Goal: Information Seeking & Learning: Check status

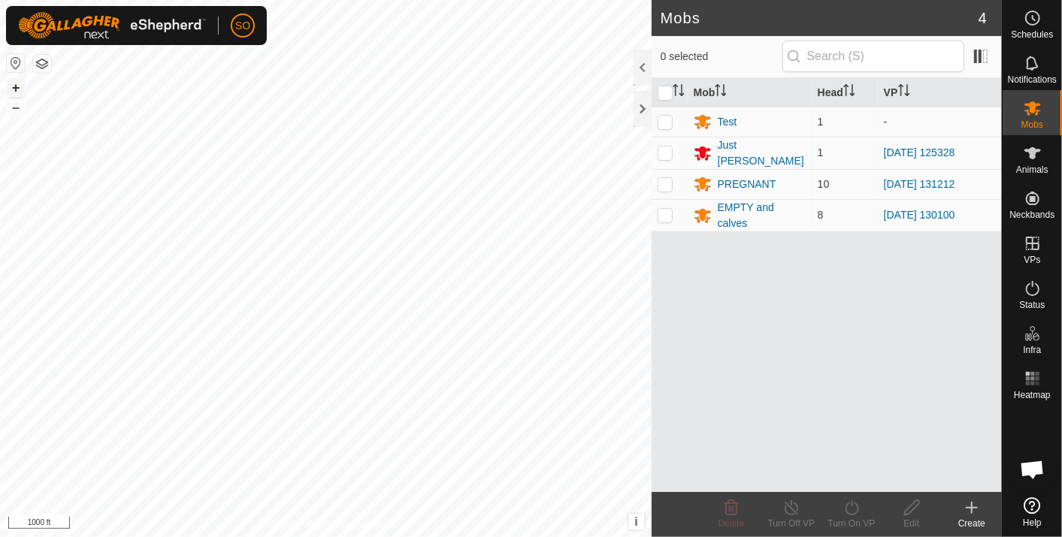
click at [16, 81] on button "+" at bounding box center [16, 88] width 18 height 18
click at [1031, 18] on icon at bounding box center [1033, 18] width 18 height 18
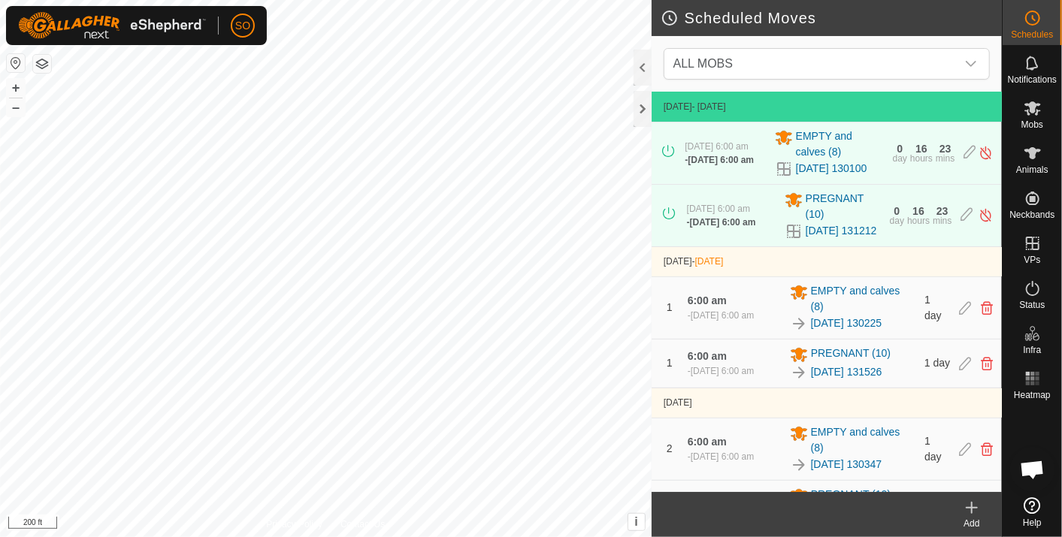
drag, startPoint x: 849, startPoint y: 398, endPoint x: 772, endPoint y: 403, distance: 77.6
click at [754, 378] on div "- [DATE] 6:00 am" at bounding box center [721, 371] width 66 height 14
click at [815, 380] on link "[DATE] 131526" at bounding box center [846, 372] width 71 height 16
click at [833, 380] on link "[DATE] 131526" at bounding box center [846, 372] width 71 height 16
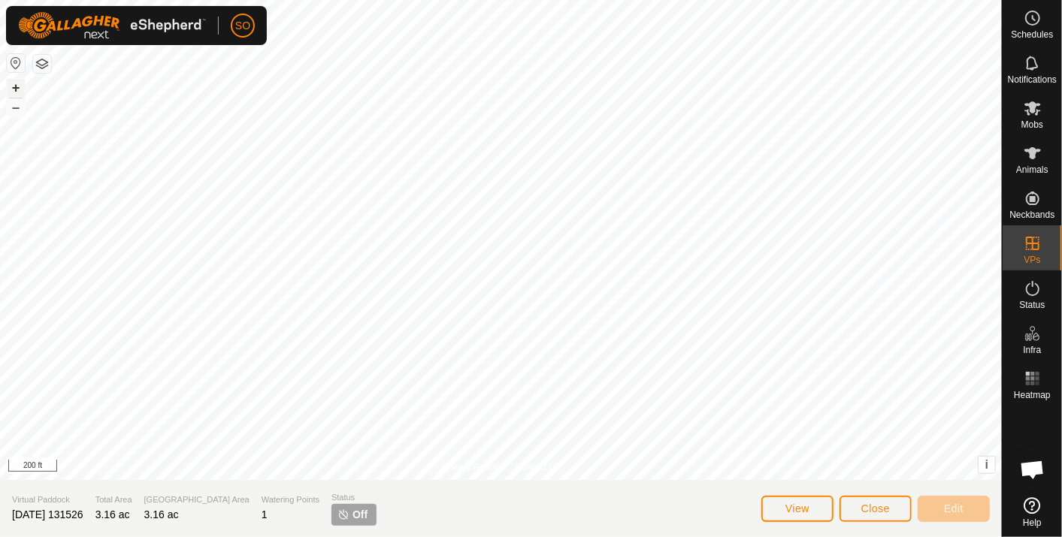
click at [17, 80] on button "+" at bounding box center [16, 88] width 18 height 18
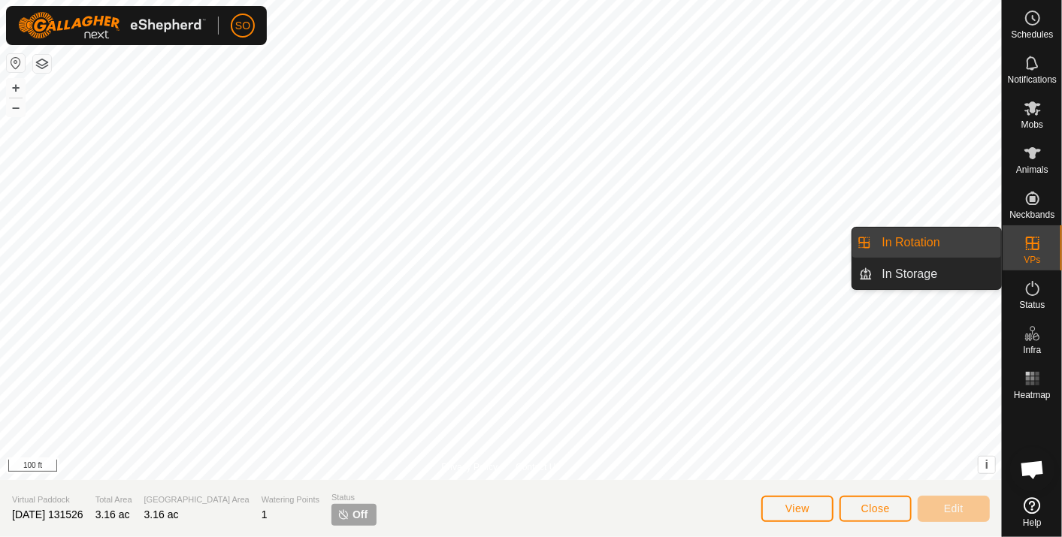
click at [1030, 242] on icon at bounding box center [1033, 243] width 18 height 18
click at [951, 234] on link "In Rotation" at bounding box center [937, 243] width 129 height 30
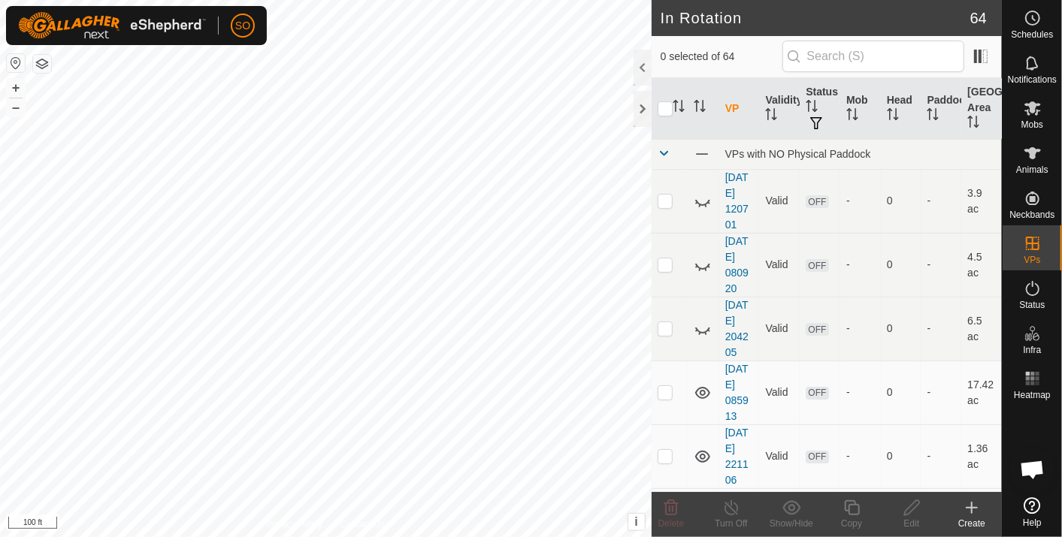
click at [974, 502] on icon at bounding box center [972, 508] width 18 height 18
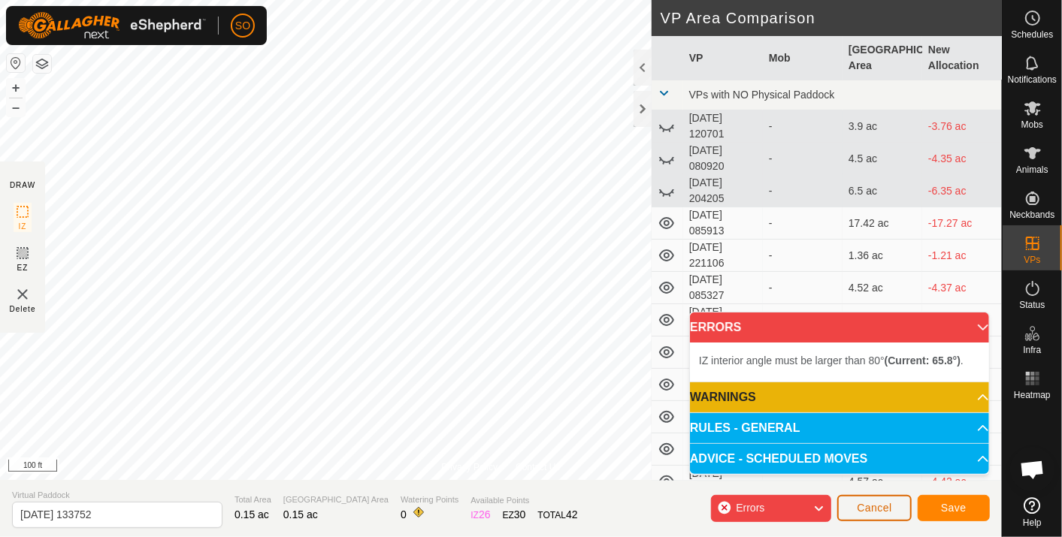
click at [876, 503] on span "Cancel" at bounding box center [874, 508] width 35 height 12
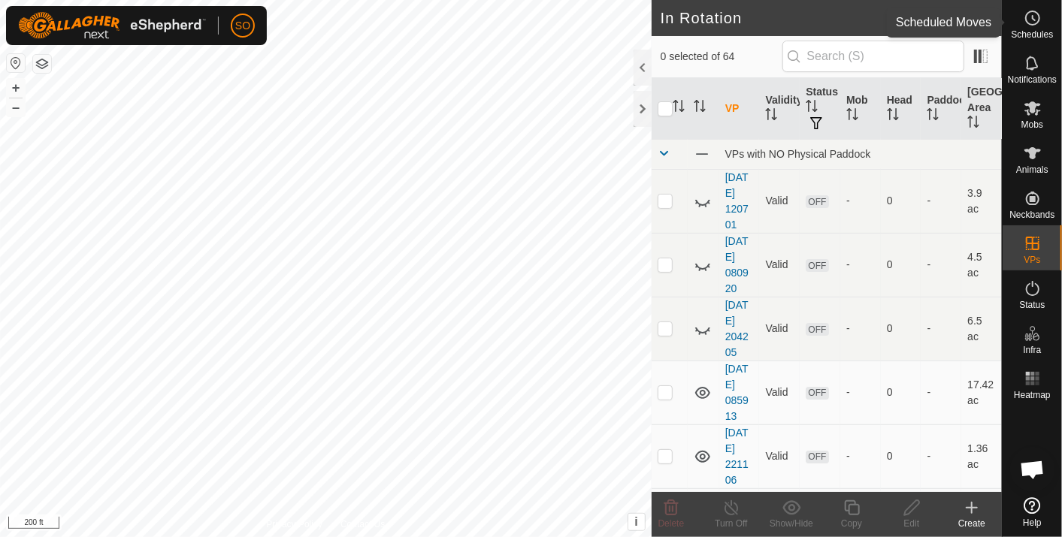
click at [1027, 17] on icon at bounding box center [1033, 18] width 18 height 18
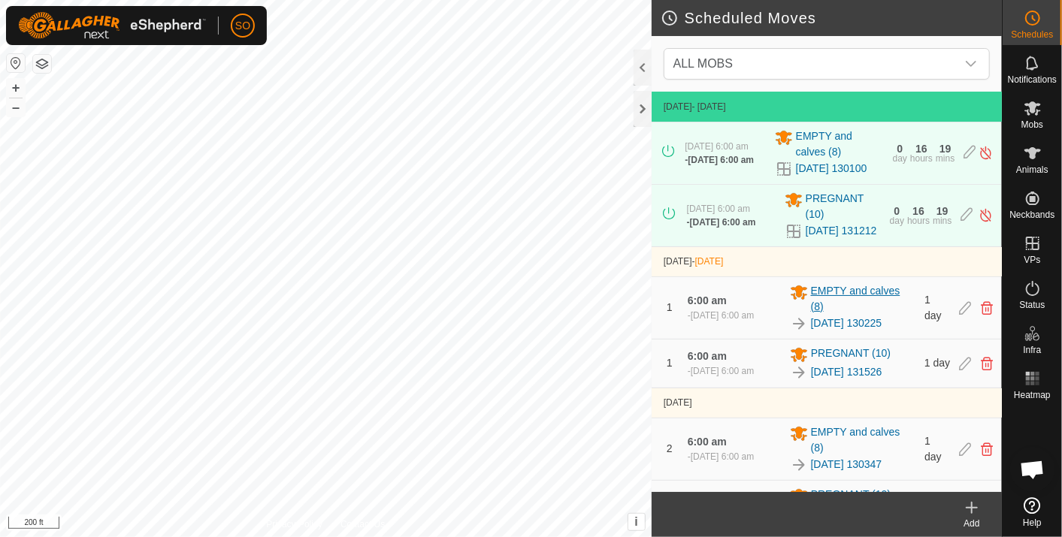
click at [841, 312] on span "EMPTY and calves (8)" at bounding box center [863, 299] width 105 height 32
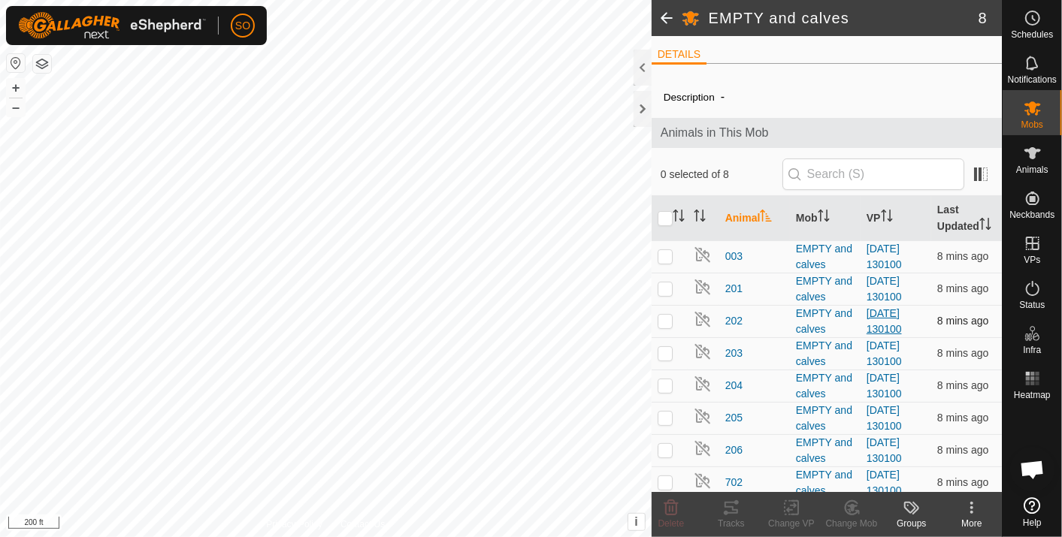
click at [880, 327] on link "[DATE] 130100" at bounding box center [884, 321] width 35 height 28
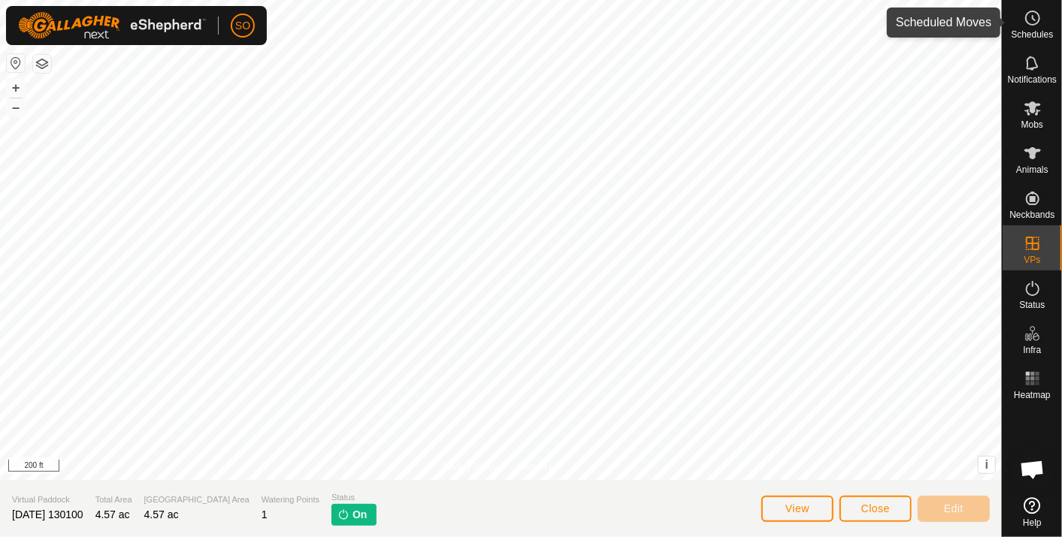
click at [1033, 17] on icon at bounding box center [1034, 18] width 2 height 5
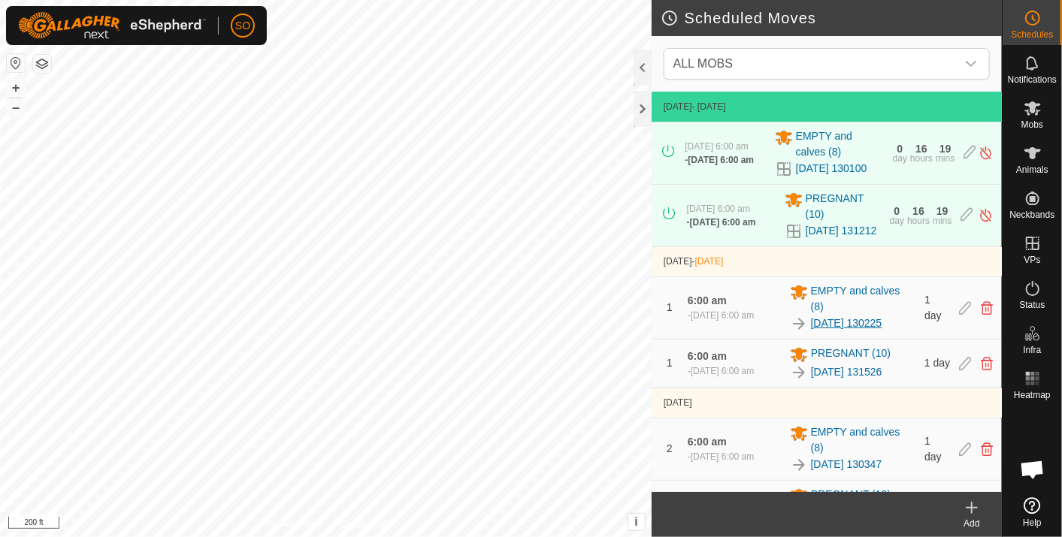
click at [835, 331] on link "[DATE] 130225" at bounding box center [846, 324] width 71 height 16
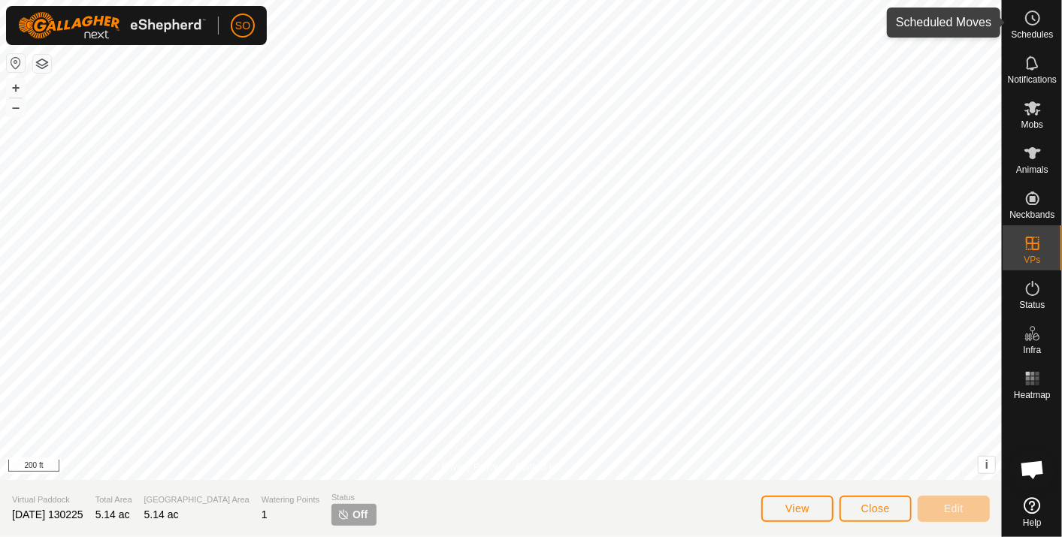
click at [1033, 17] on icon at bounding box center [1033, 18] width 18 height 18
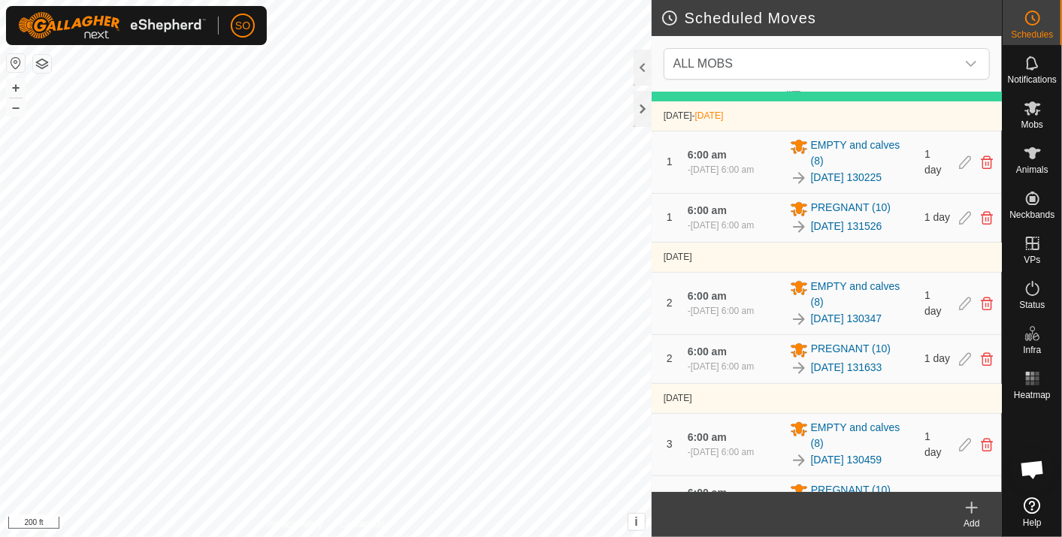
scroll to position [167, 0]
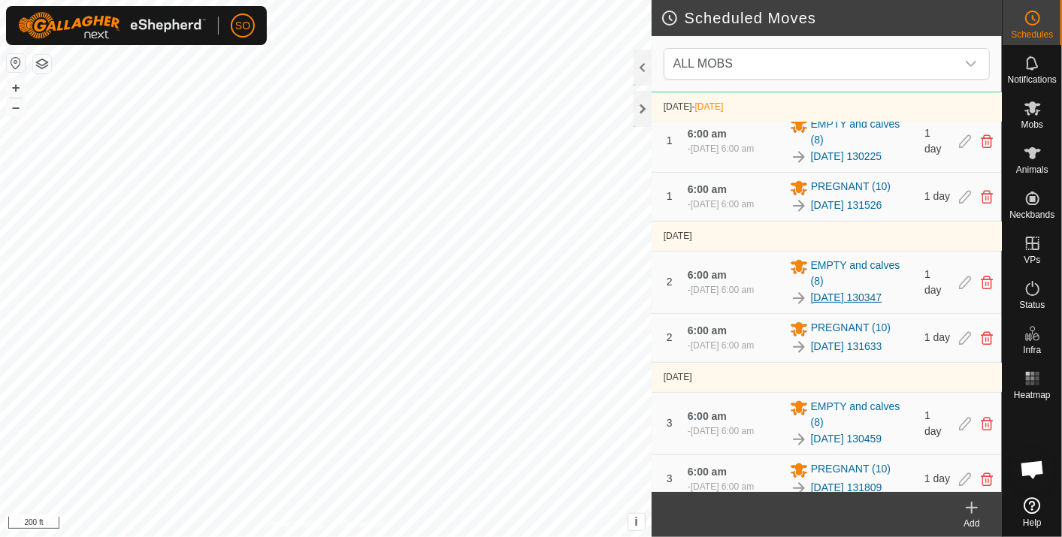
click at [842, 306] on link "[DATE] 130347" at bounding box center [846, 298] width 71 height 16
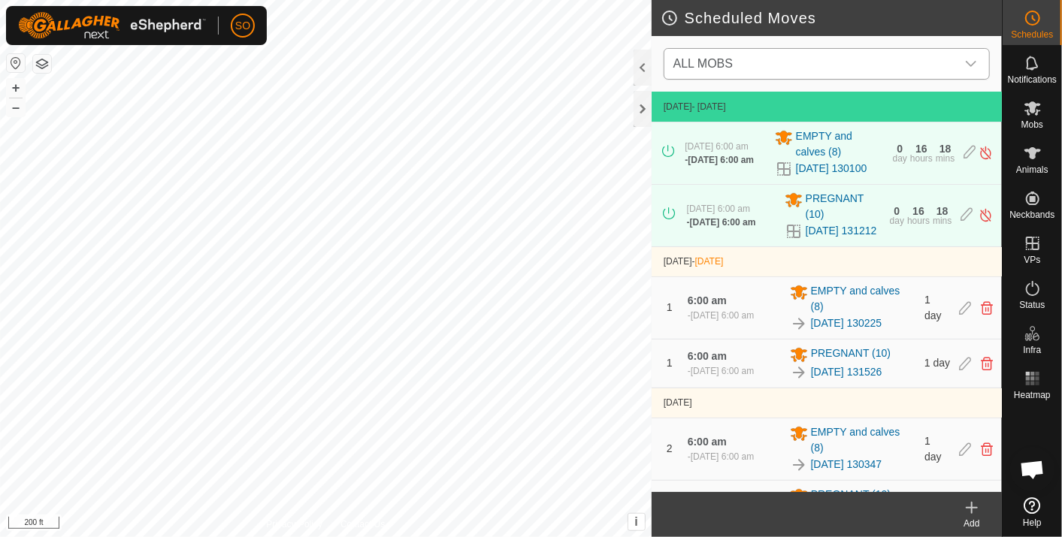
click at [970, 60] on icon "dropdown trigger" at bounding box center [971, 64] width 12 height 12
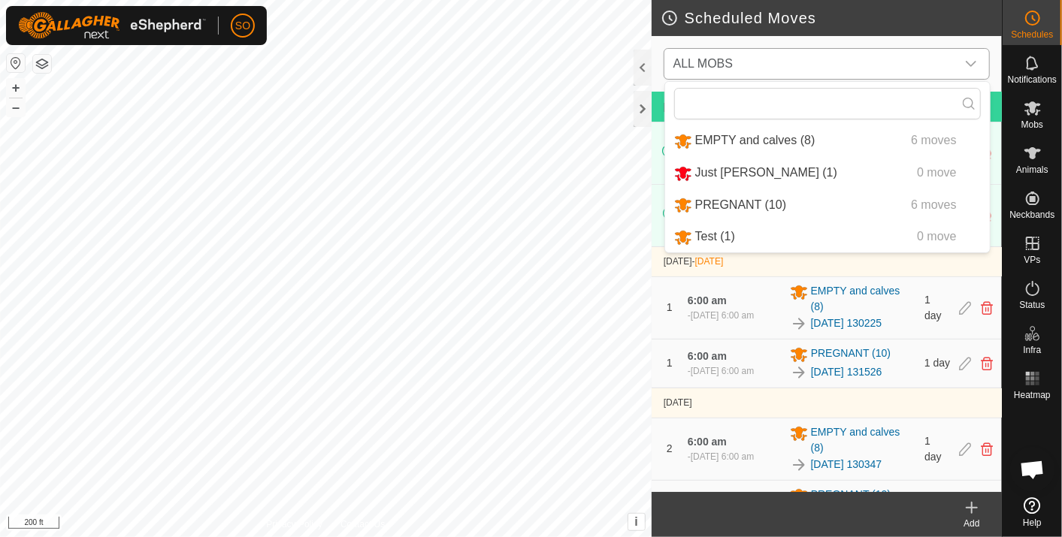
click at [755, 133] on li "EMPTY and calves (8) 6 moves" at bounding box center [827, 141] width 325 height 31
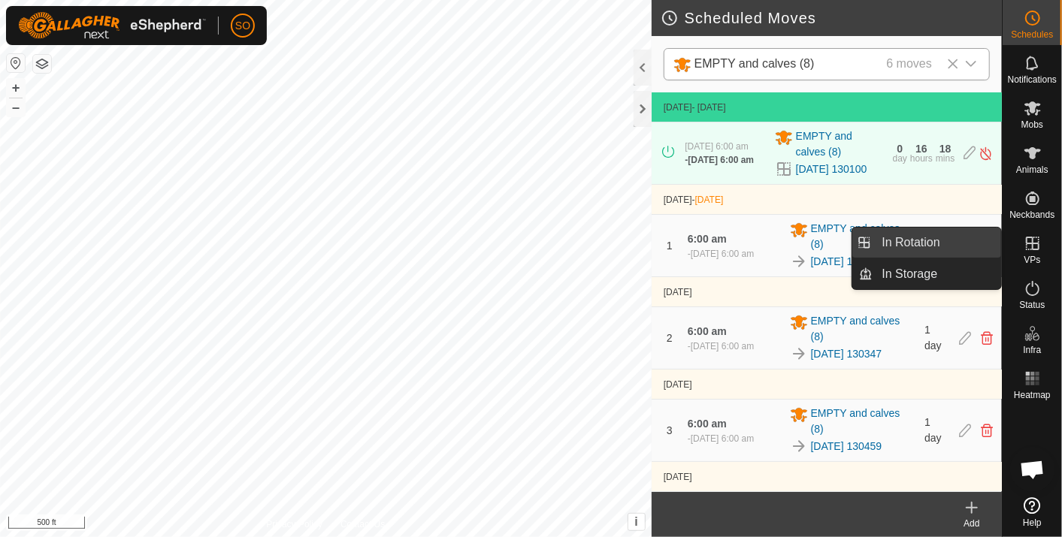
click at [924, 234] on link "In Rotation" at bounding box center [937, 243] width 129 height 30
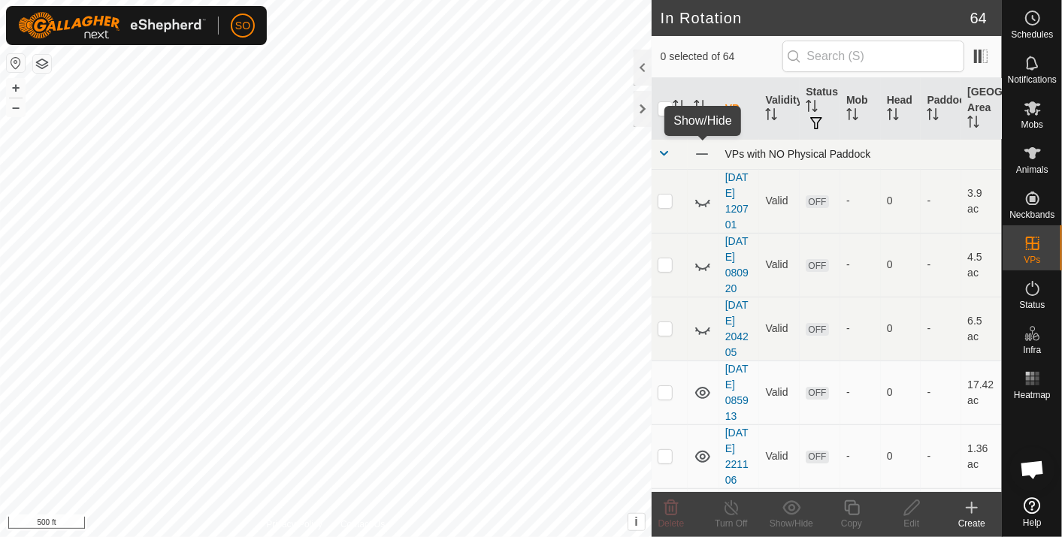
click at [698, 150] on span at bounding box center [702, 154] width 17 height 17
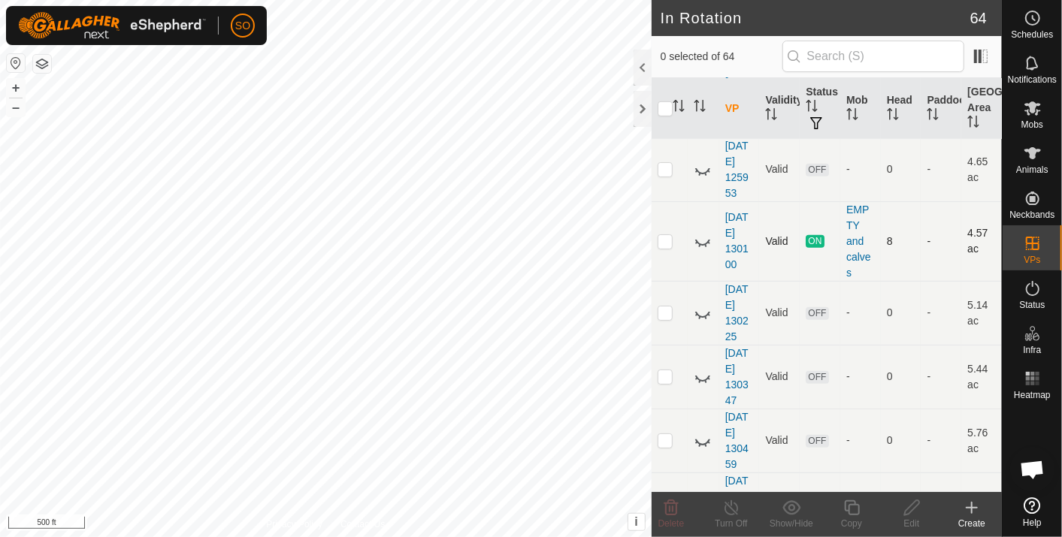
scroll to position [3674, 0]
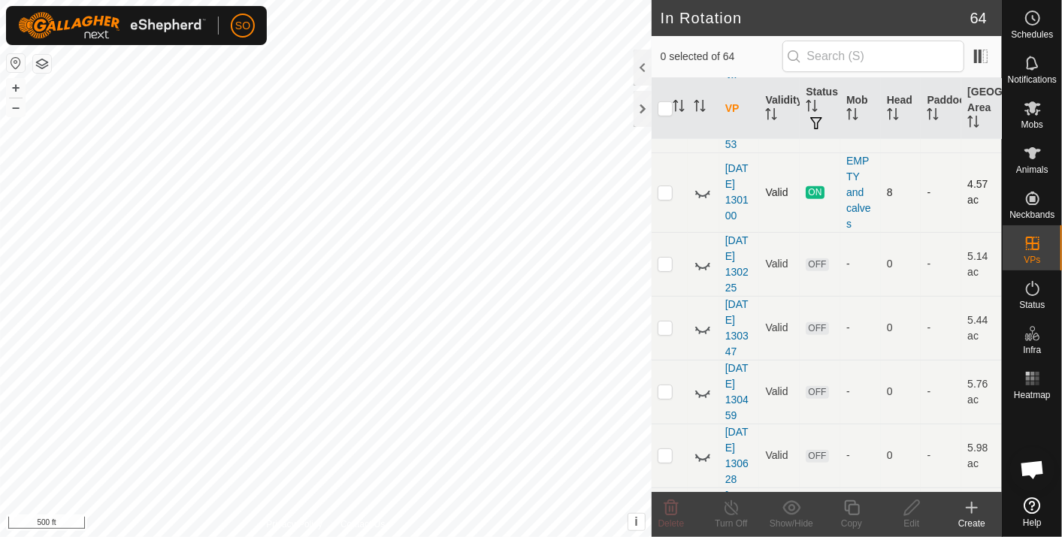
click at [702, 183] on icon at bounding box center [703, 192] width 18 height 18
click at [1030, 14] on icon at bounding box center [1033, 18] width 18 height 18
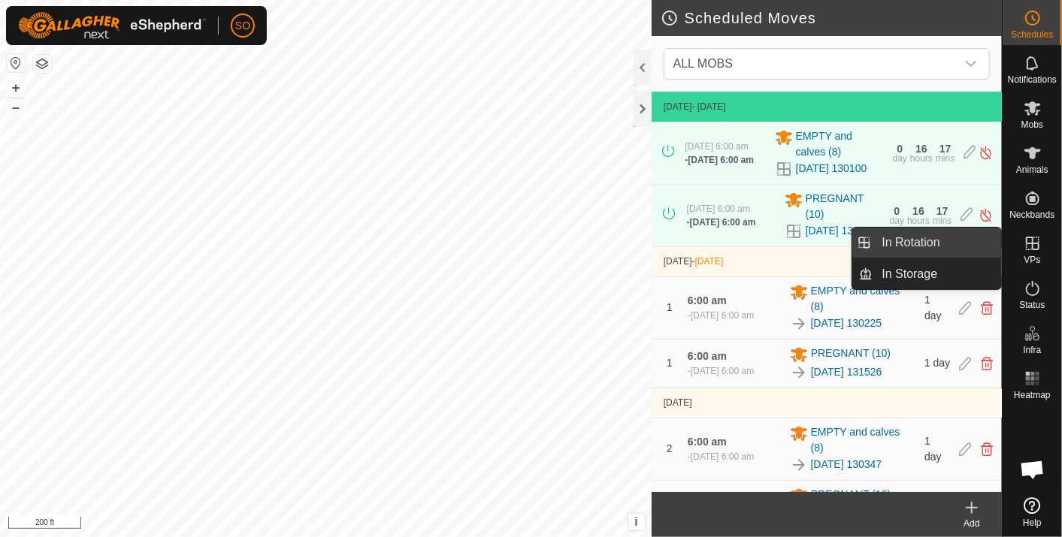
click at [912, 236] on link "In Rotation" at bounding box center [937, 243] width 129 height 30
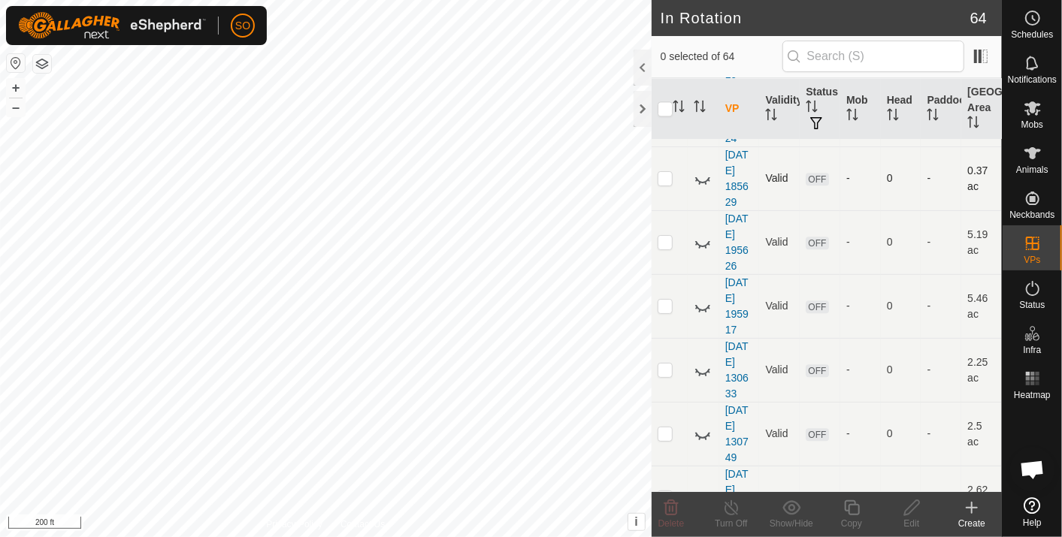
scroll to position [1920, 0]
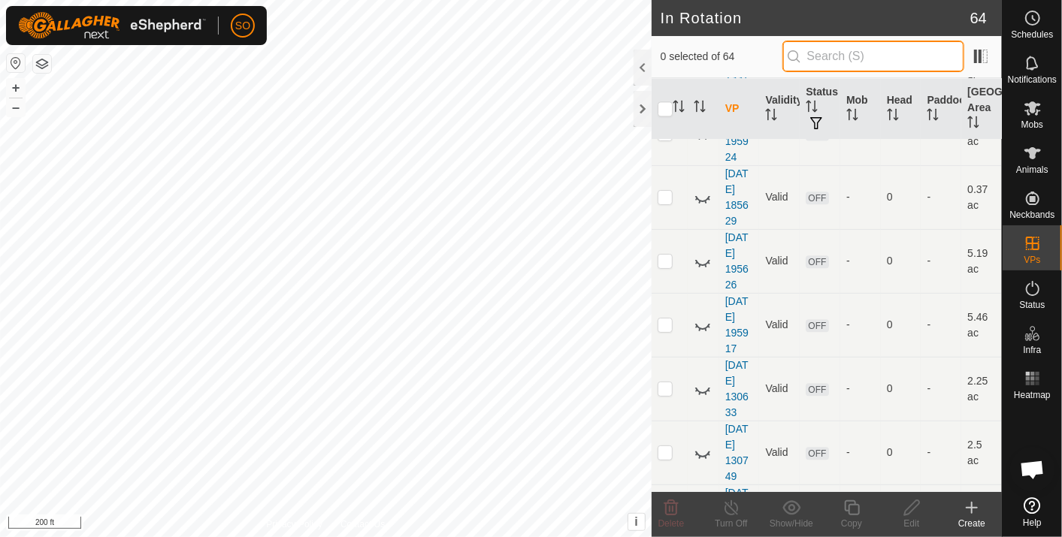
click at [826, 55] on input "text" at bounding box center [873, 57] width 182 height 32
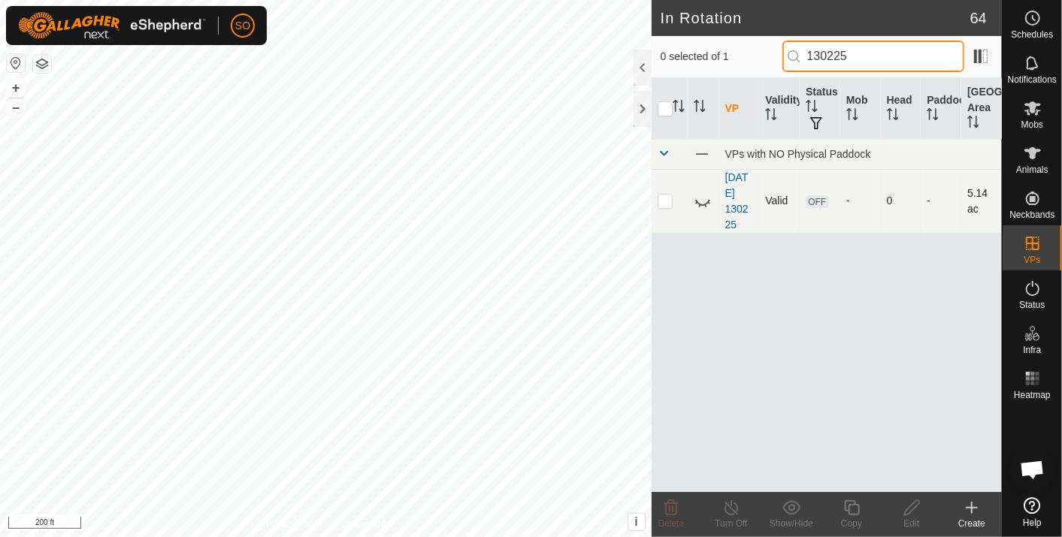
type input "130225"
click at [700, 195] on icon at bounding box center [703, 201] width 18 height 18
click at [1027, 17] on icon at bounding box center [1033, 18] width 18 height 18
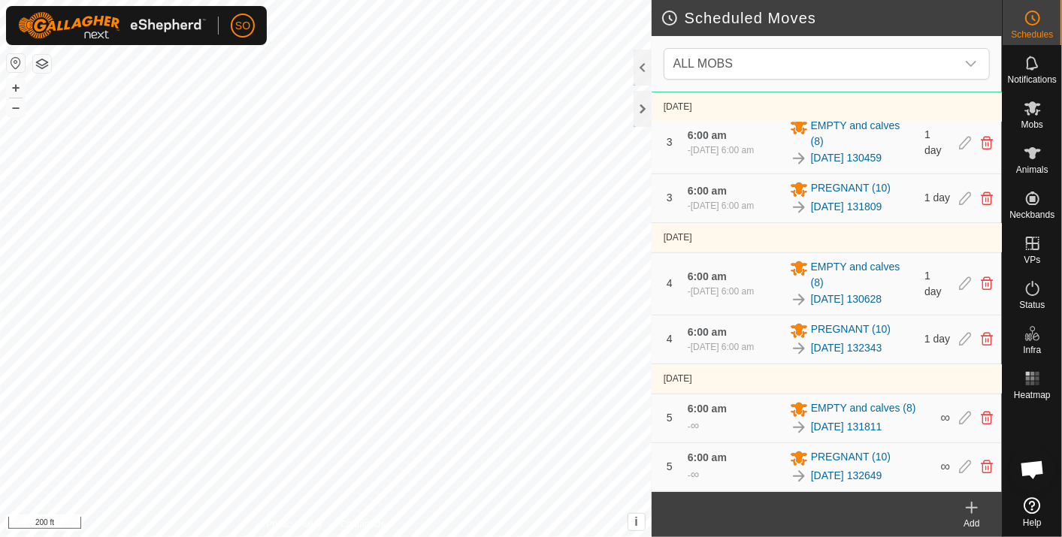
scroll to position [498, 0]
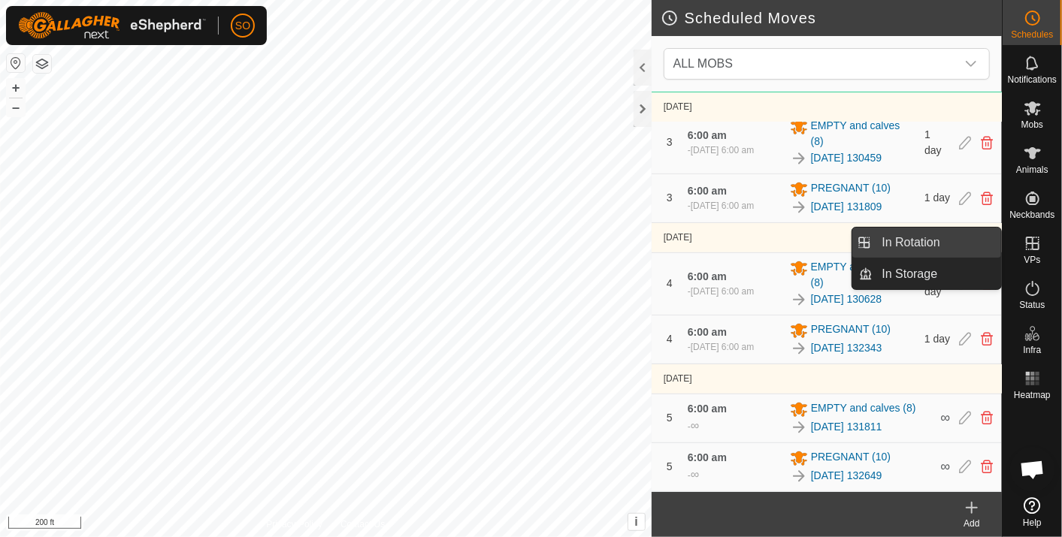
click at [947, 237] on link "In Rotation" at bounding box center [937, 243] width 129 height 30
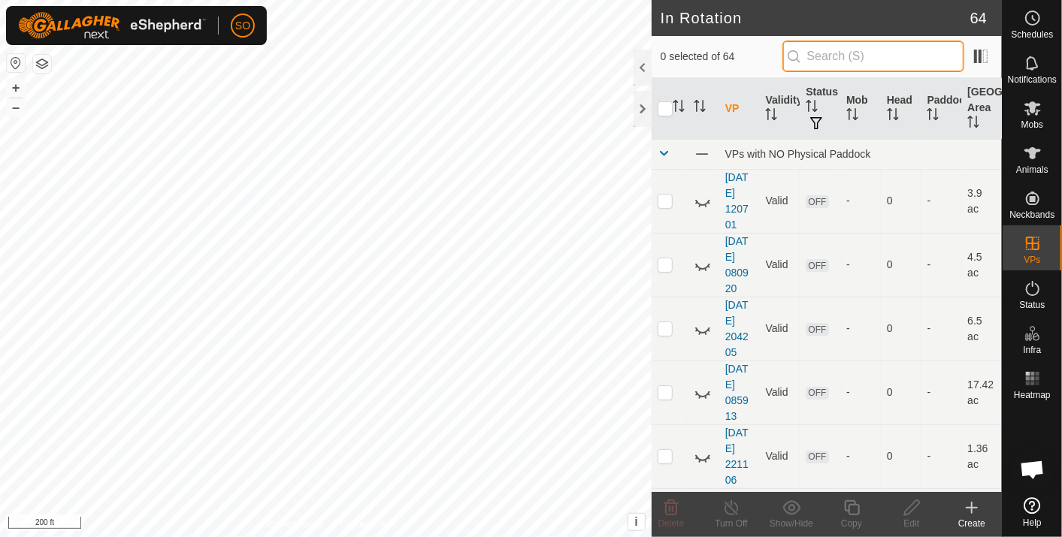
drag, startPoint x: 816, startPoint y: 55, endPoint x: 809, endPoint y: 62, distance: 9.6
click at [809, 62] on p-iconfield at bounding box center [873, 57] width 182 height 32
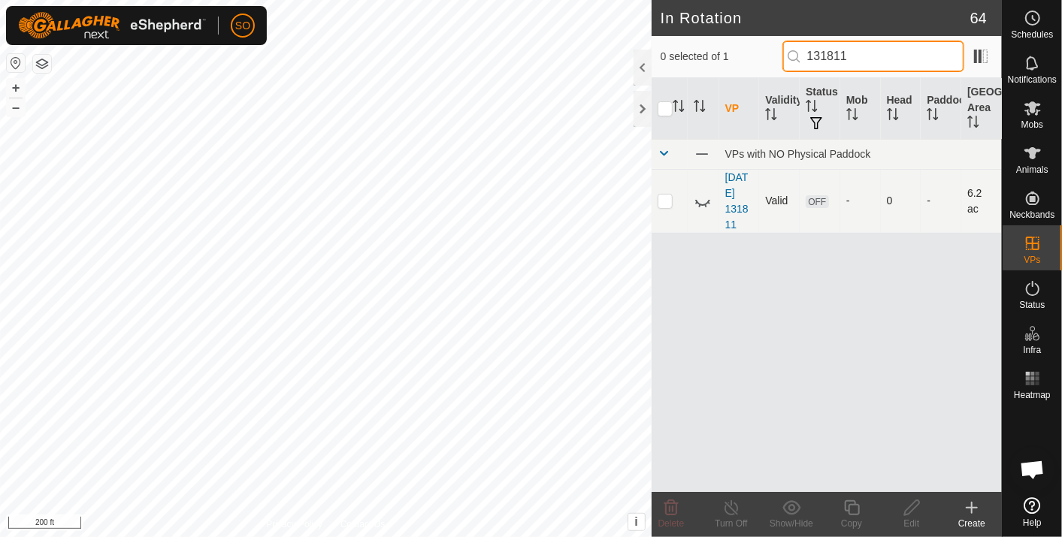
type input "131811"
click at [701, 197] on icon at bounding box center [703, 201] width 18 height 18
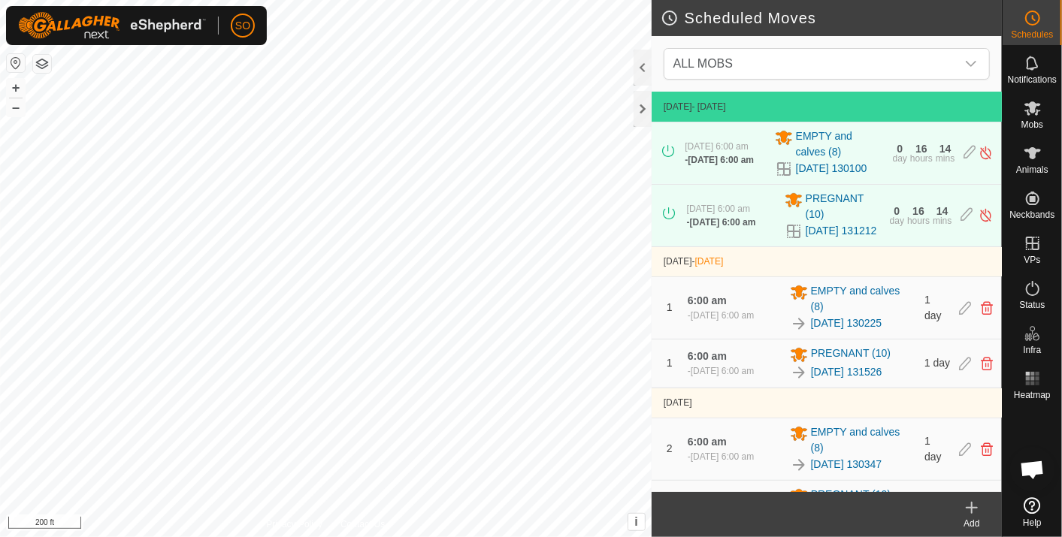
click at [664, 197] on div "11 Sept 2025, 6:00 am - 12 Sept 2025, 6:00 am PREGNANT (10) 2025-09-02 131212 0…" at bounding box center [827, 216] width 338 height 62
